Goal: Find specific page/section: Find specific page/section

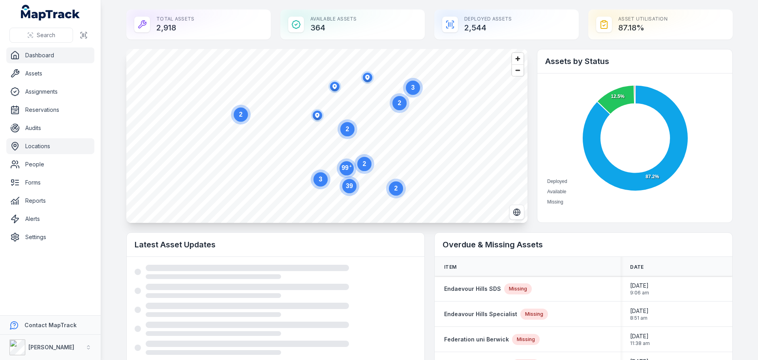
click at [54, 145] on link "Locations" at bounding box center [50, 146] width 88 height 16
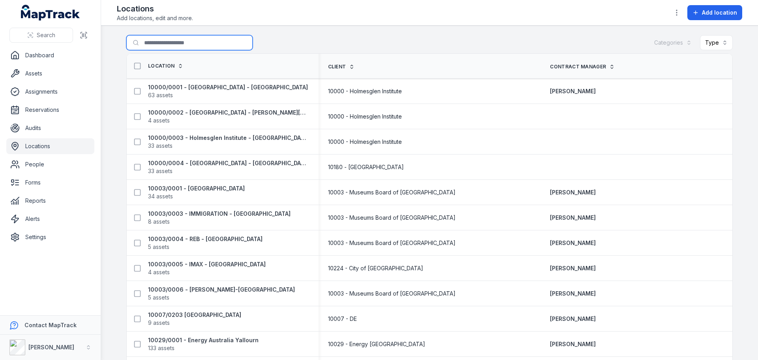
click at [149, 40] on input "Search for locations" at bounding box center [189, 42] width 126 height 15
type input "******"
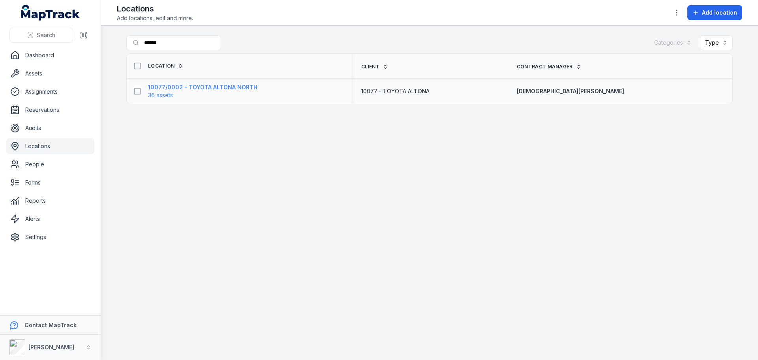
click at [202, 86] on strong "10077/0002 - TOYOTA ALTONA NORTH" at bounding box center [202, 87] width 109 height 8
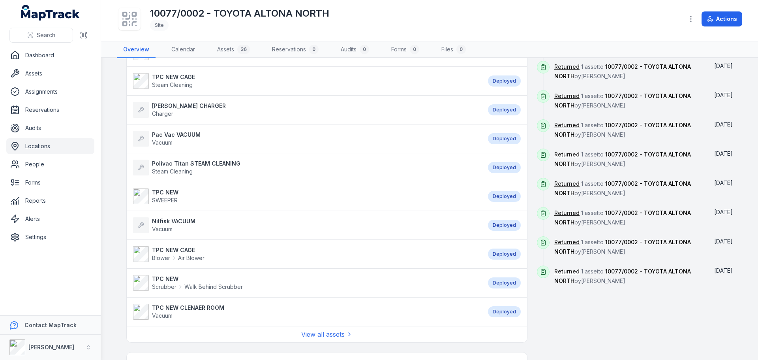
scroll to position [513, 0]
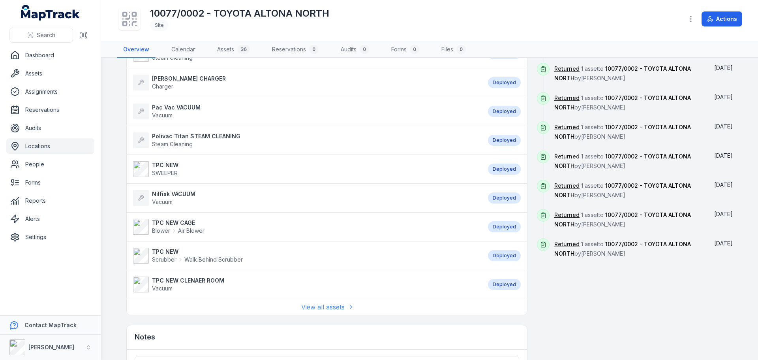
click at [311, 304] on link "View all assets" at bounding box center [326, 306] width 51 height 9
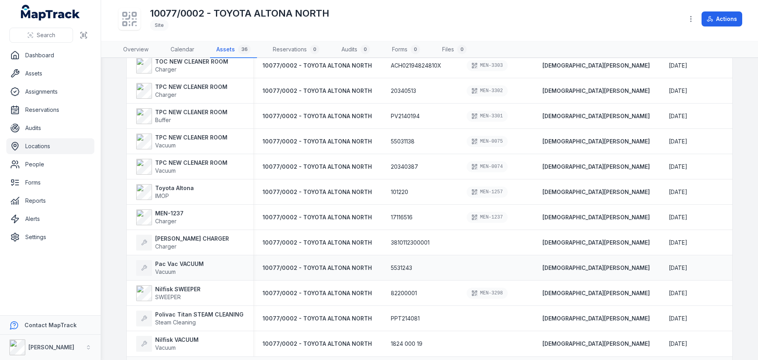
scroll to position [693, 0]
